Goal: Communication & Community: Answer question/provide support

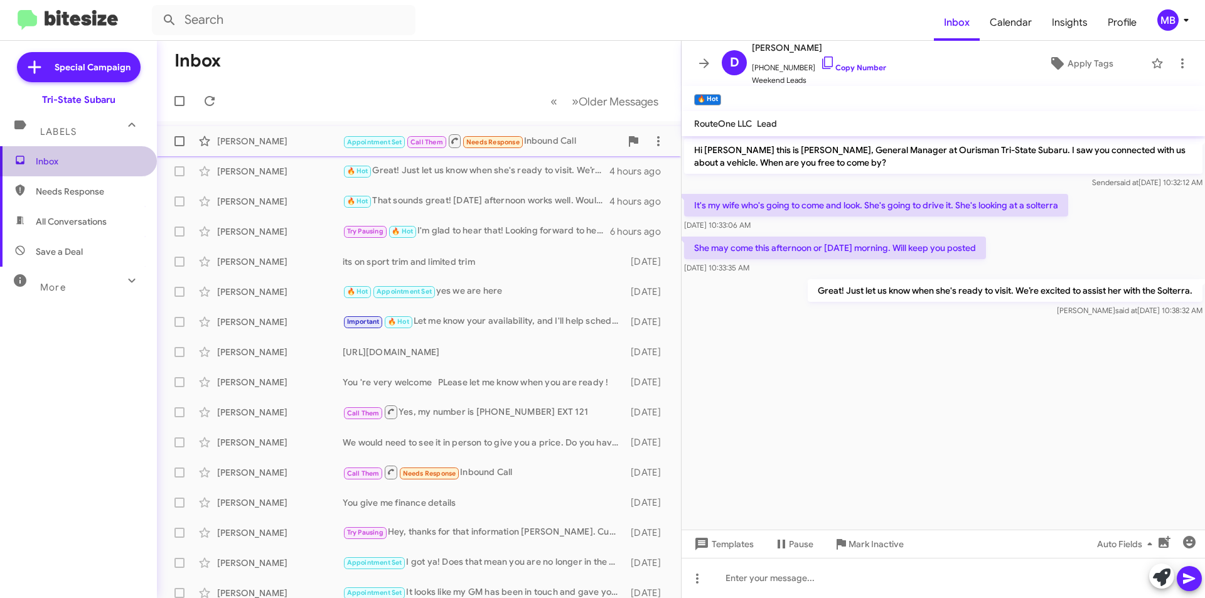
drag, startPoint x: 91, startPoint y: 166, endPoint x: 163, endPoint y: 155, distance: 73.0
click at [93, 164] on span "Inbox" at bounding box center [89, 161] width 107 height 13
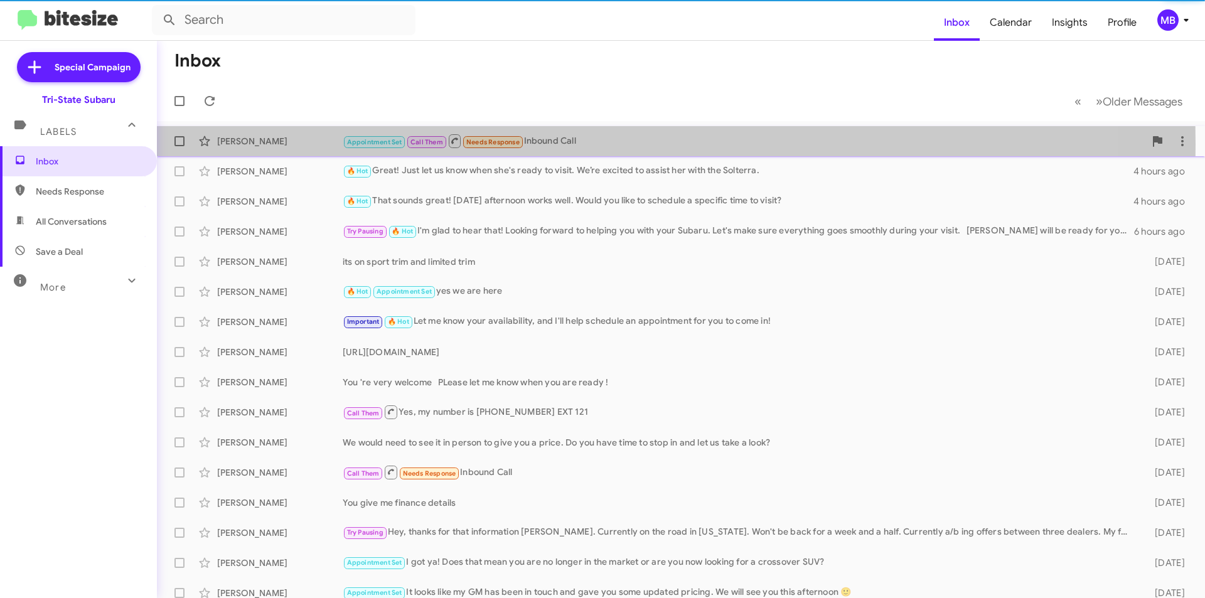
click at [280, 144] on div "[PERSON_NAME]" at bounding box center [280, 141] width 126 height 13
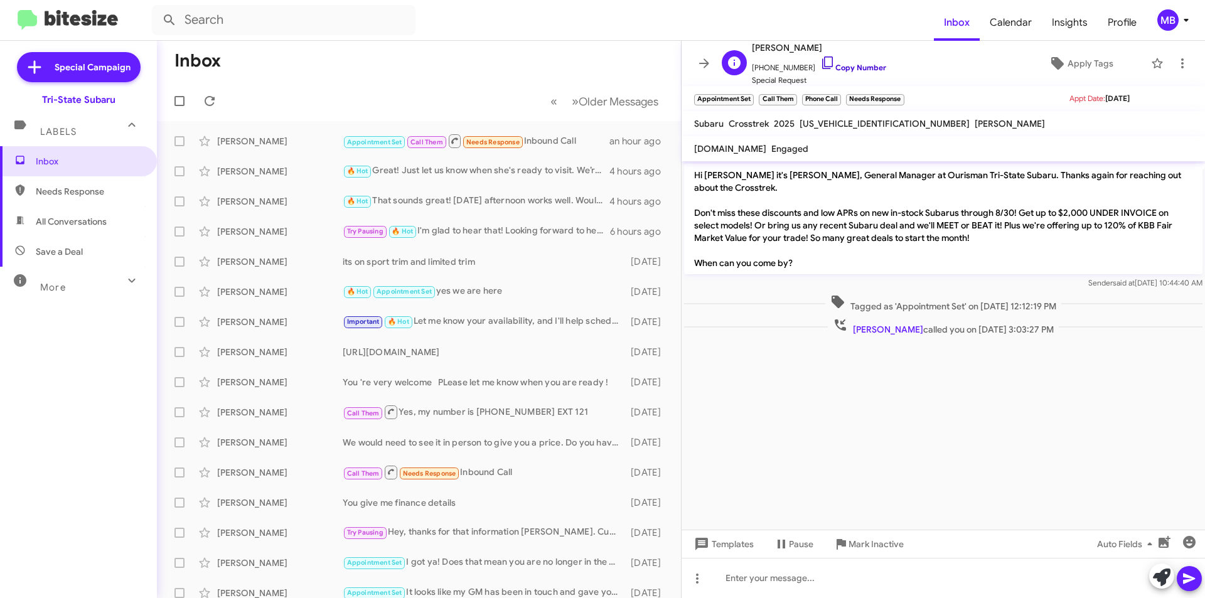
click at [844, 67] on link "Copy Number" at bounding box center [853, 67] width 66 height 9
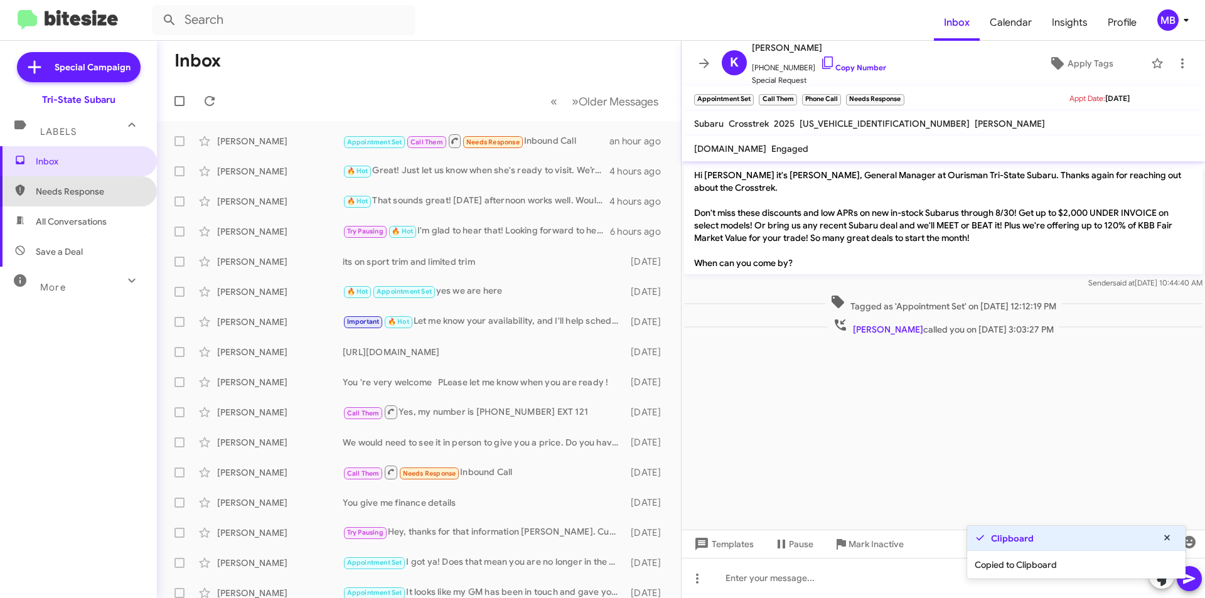
click at [88, 189] on span "Needs Response" at bounding box center [89, 191] width 107 height 13
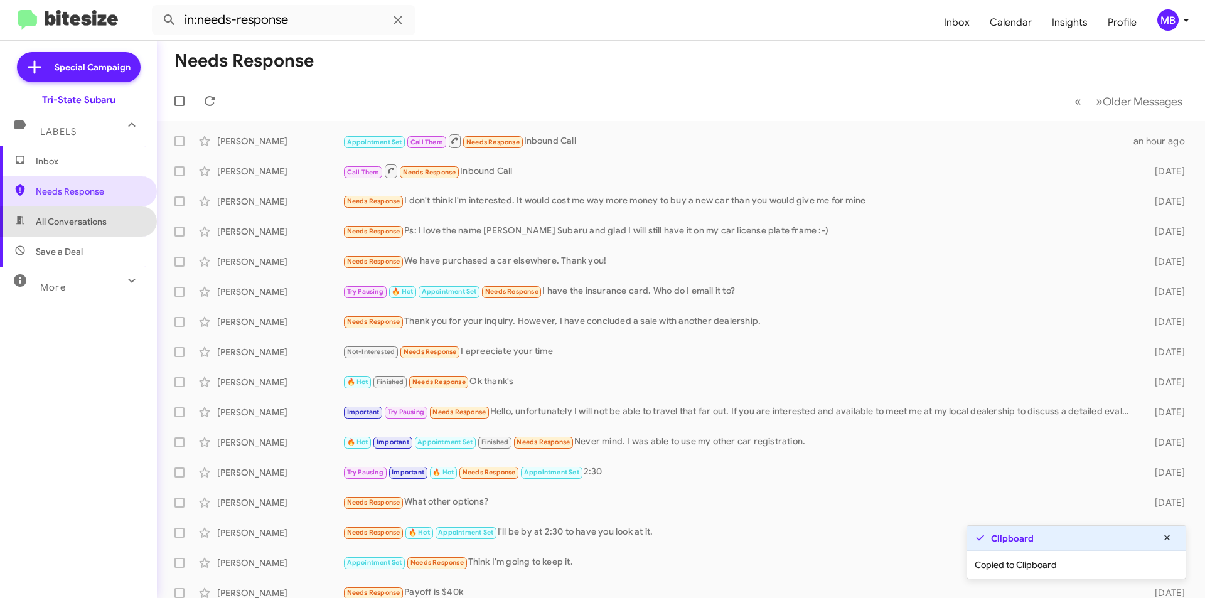
click at [109, 224] on span "All Conversations" at bounding box center [78, 222] width 157 height 30
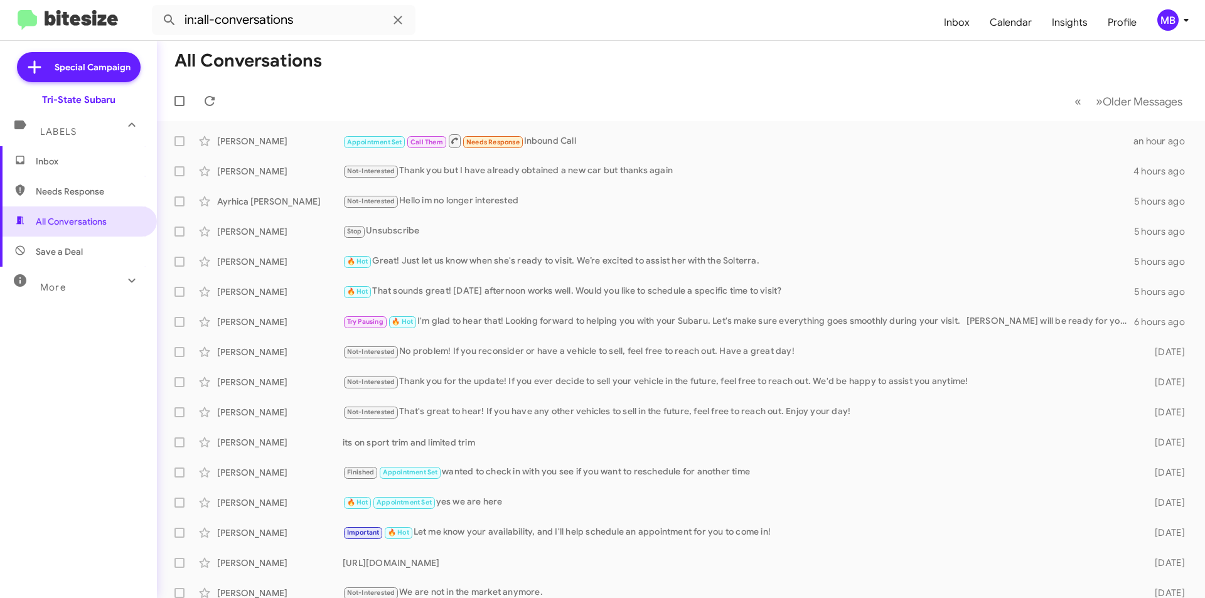
click at [100, 252] on span "Save a Deal" at bounding box center [78, 252] width 157 height 30
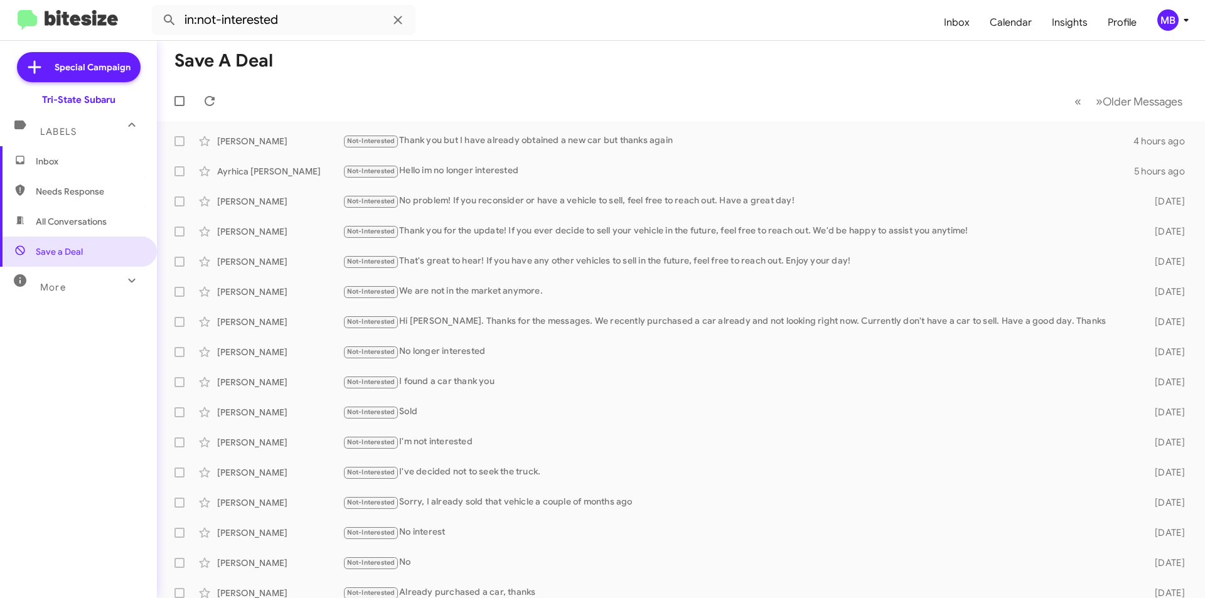
click at [124, 281] on icon at bounding box center [131, 280] width 15 height 15
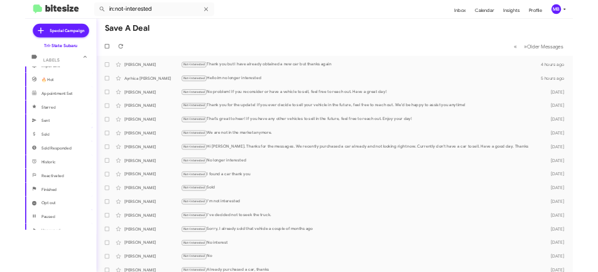
scroll to position [188, 0]
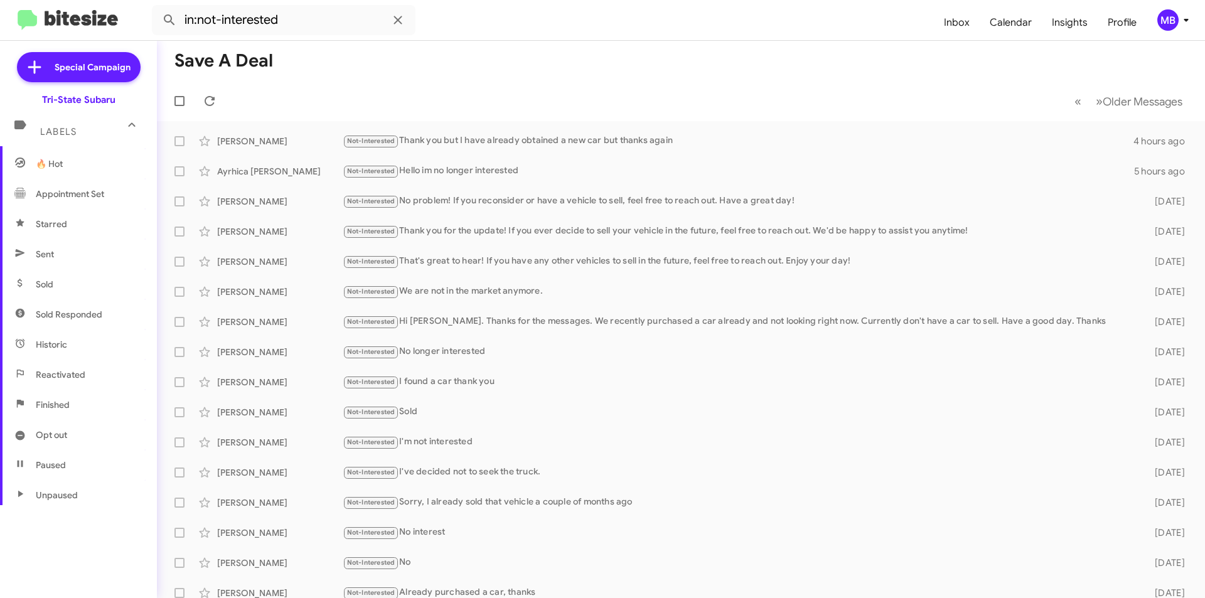
click at [107, 191] on span "Appointment Set" at bounding box center [78, 194] width 157 height 30
type input "in:appointment-set"
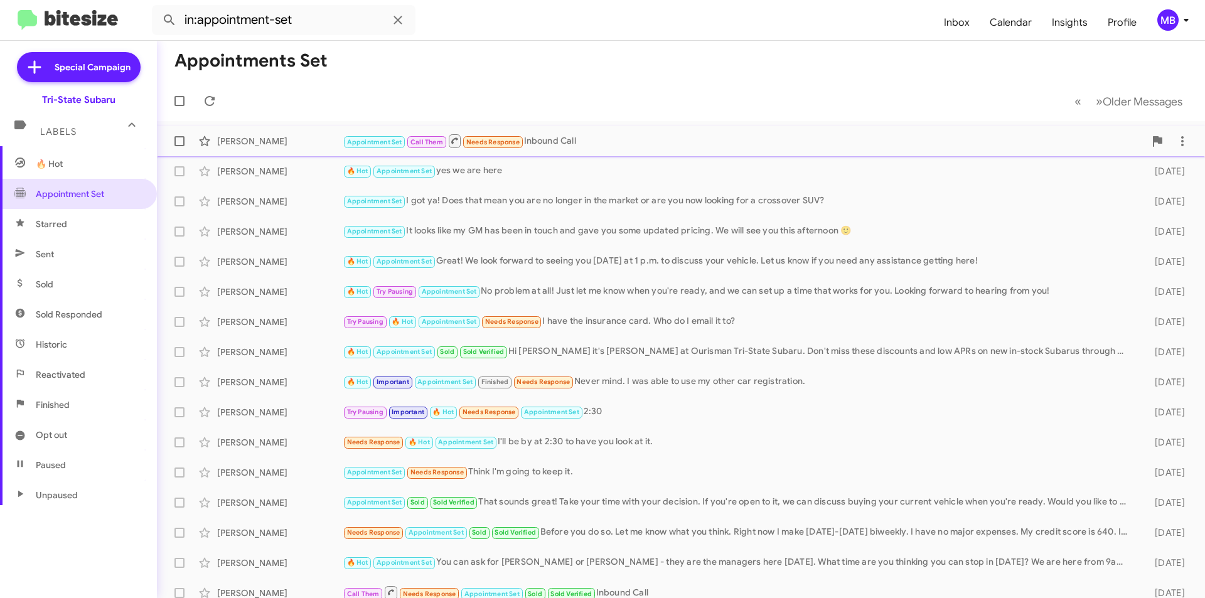
click at [274, 145] on div "[PERSON_NAME]" at bounding box center [280, 141] width 126 height 13
